Goal: Task Accomplishment & Management: Use online tool/utility

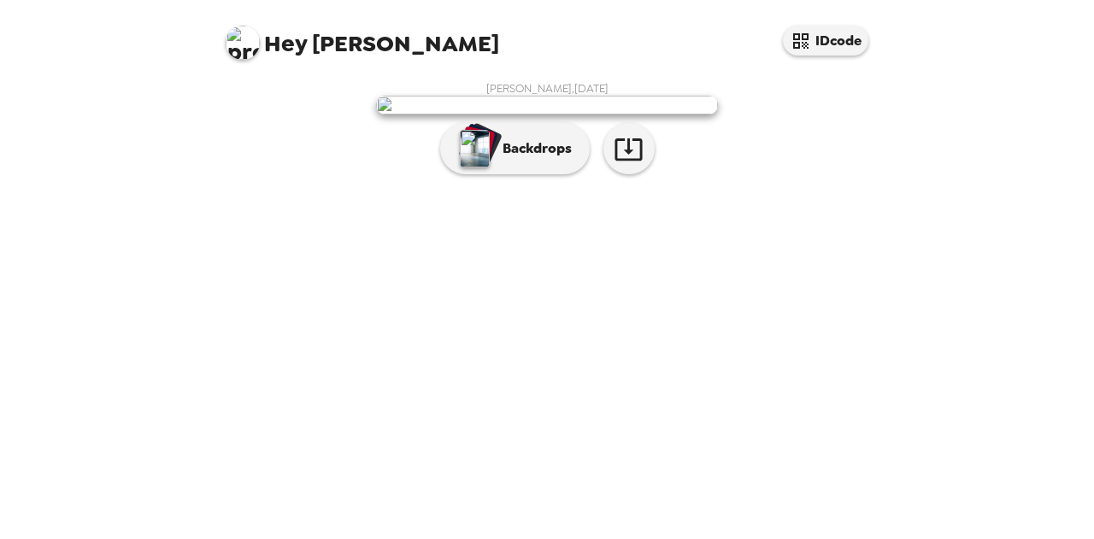
scroll to position [79, 0]
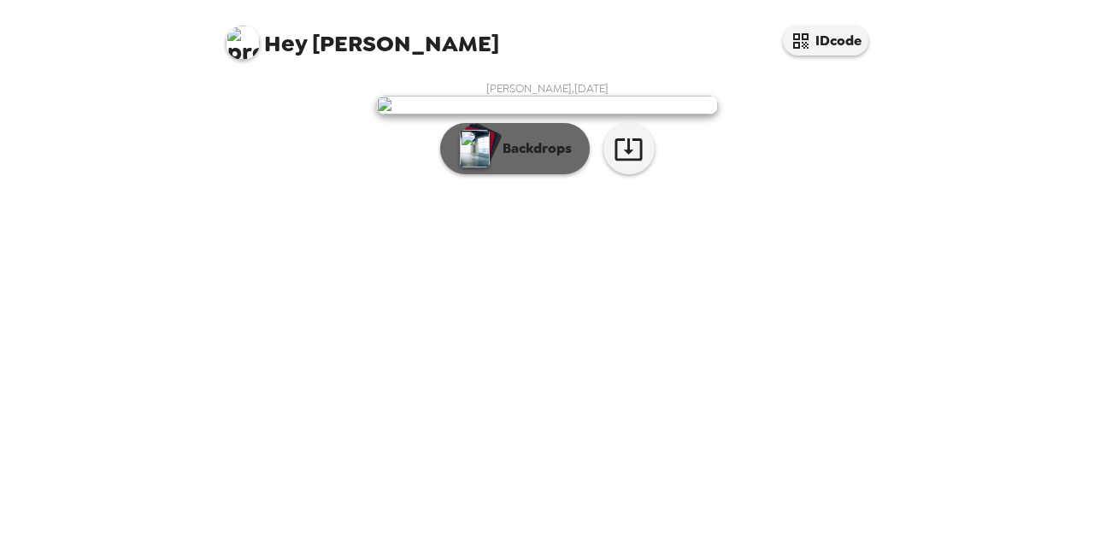
click at [522, 159] on p "Backdrops" at bounding box center [533, 148] width 78 height 21
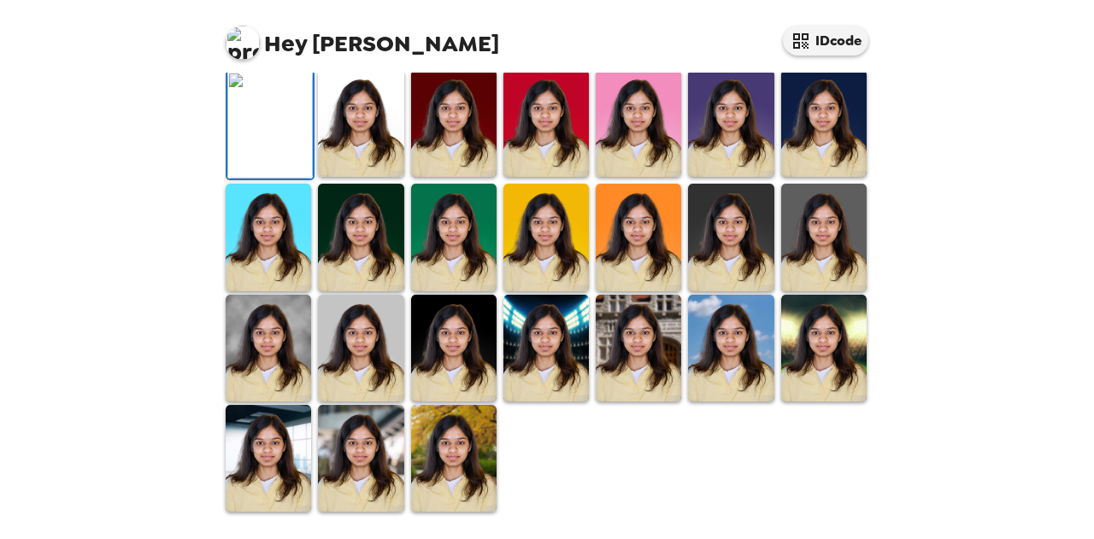
scroll to position [498, 0]
click at [326, 132] on img at bounding box center [360, 123] width 85 height 107
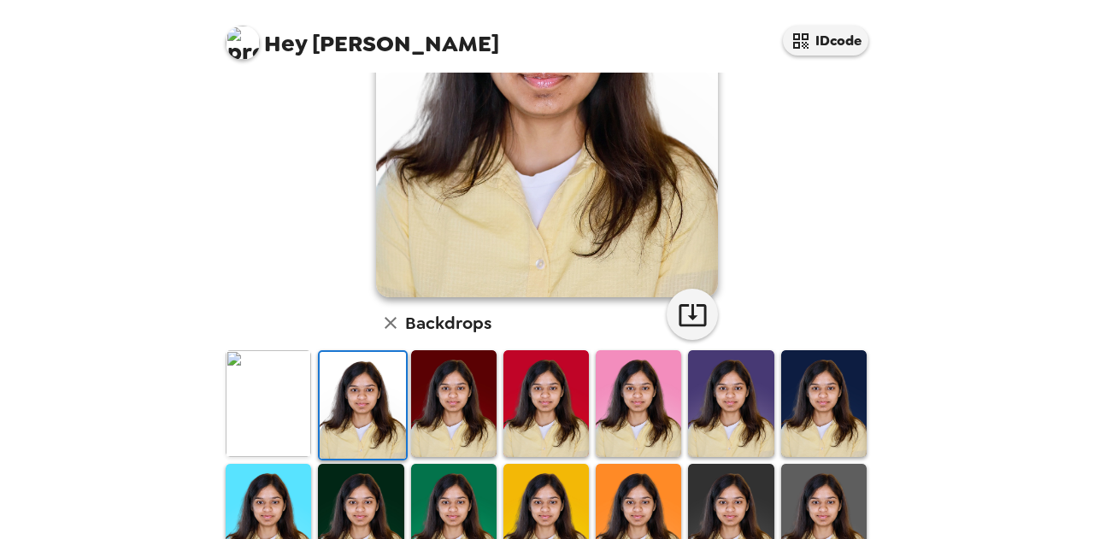
scroll to position [241, 0]
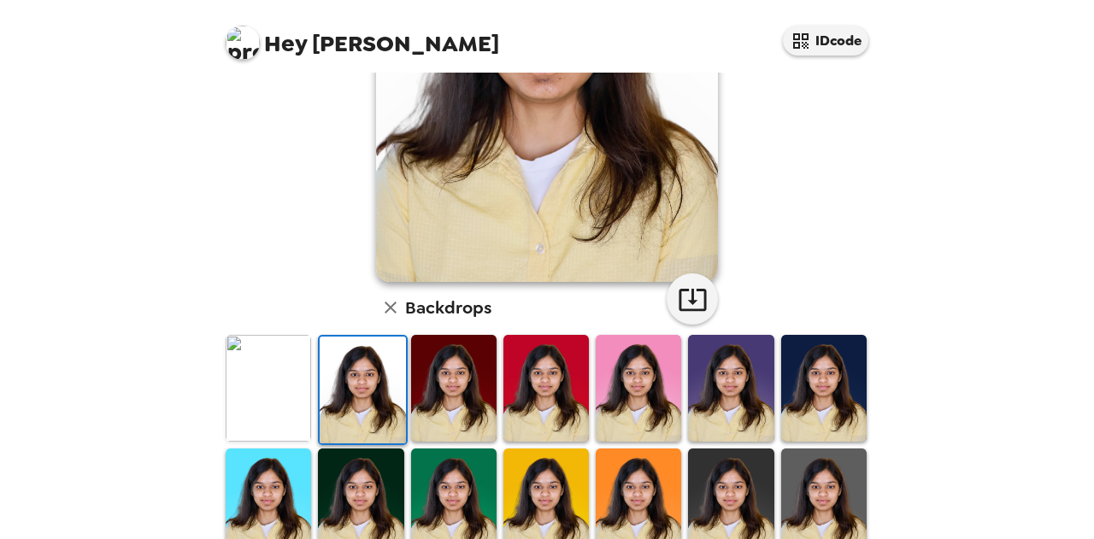
click at [246, 354] on img at bounding box center [268, 388] width 85 height 107
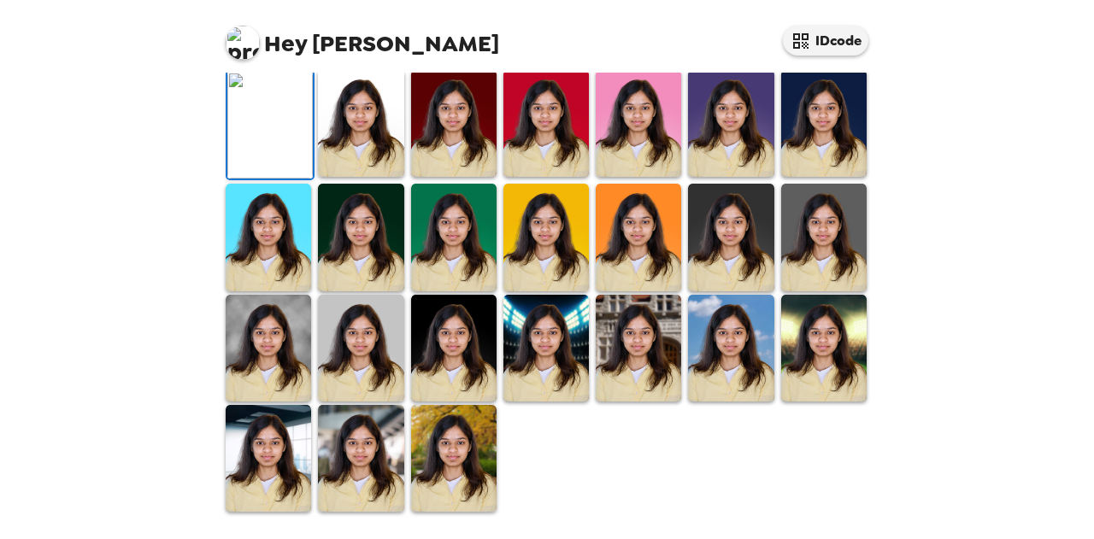
scroll to position [0, 0]
